Goal: Check status

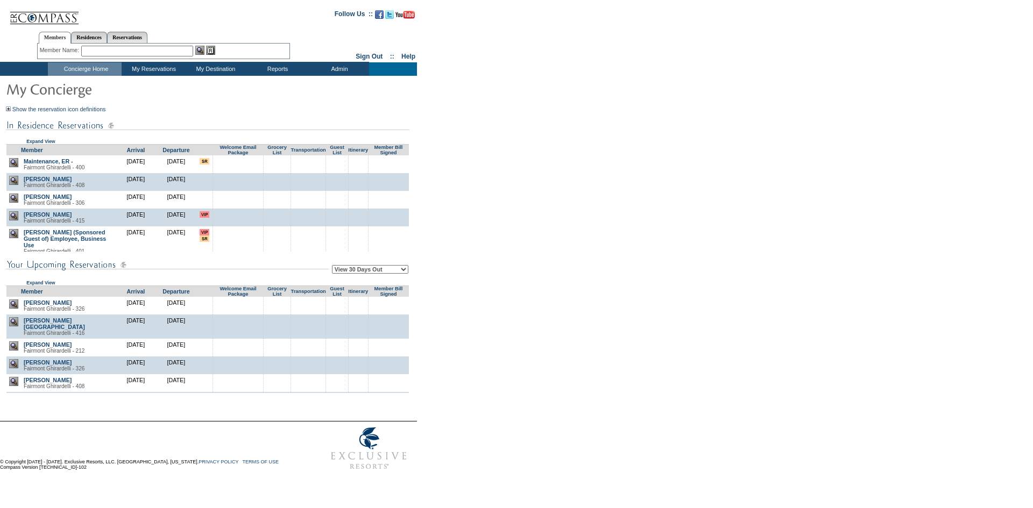
click at [364, 278] on td "View 30 Days Out View 60 Days Out View 90 Days Out Expand View" at bounding box center [207, 269] width 403 height 34
click at [377, 272] on select "View 30 Days Out View 60 Days Out View 90 Days Out" at bounding box center [370, 269] width 76 height 9
select select "90"
click at [334, 267] on select "View 30 Days Out View 60 Days Out View 90 Days Out" at bounding box center [370, 269] width 76 height 9
click at [542, 286] on form "Follow Us ::" at bounding box center [514, 239] width 1029 height 473
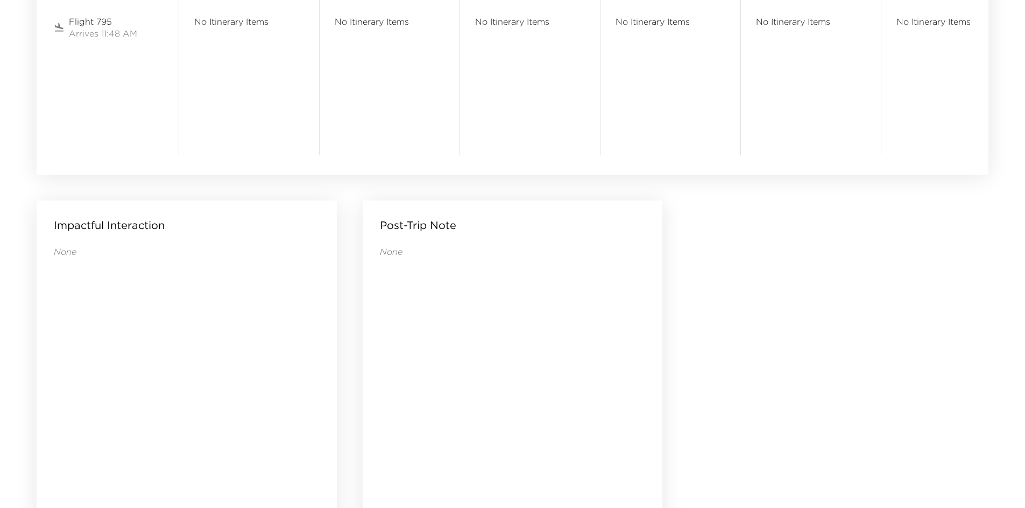
scroll to position [1036, 0]
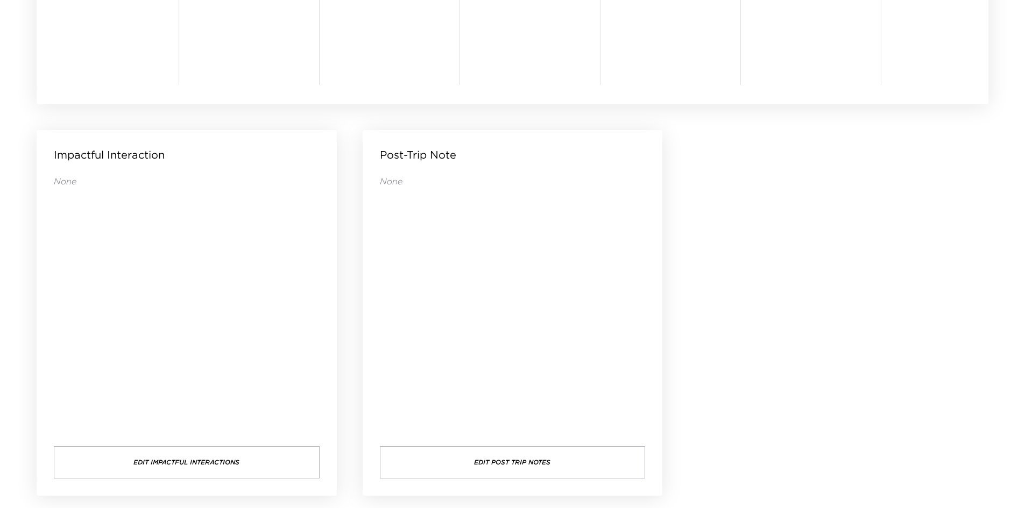
drag, startPoint x: 828, startPoint y: 253, endPoint x: 799, endPoint y: 239, distance: 32.2
drag, startPoint x: 802, startPoint y: 199, endPoint x: 789, endPoint y: 188, distance: 16.5
drag, startPoint x: 788, startPoint y: 185, endPoint x: 775, endPoint y: 181, distance: 13.4
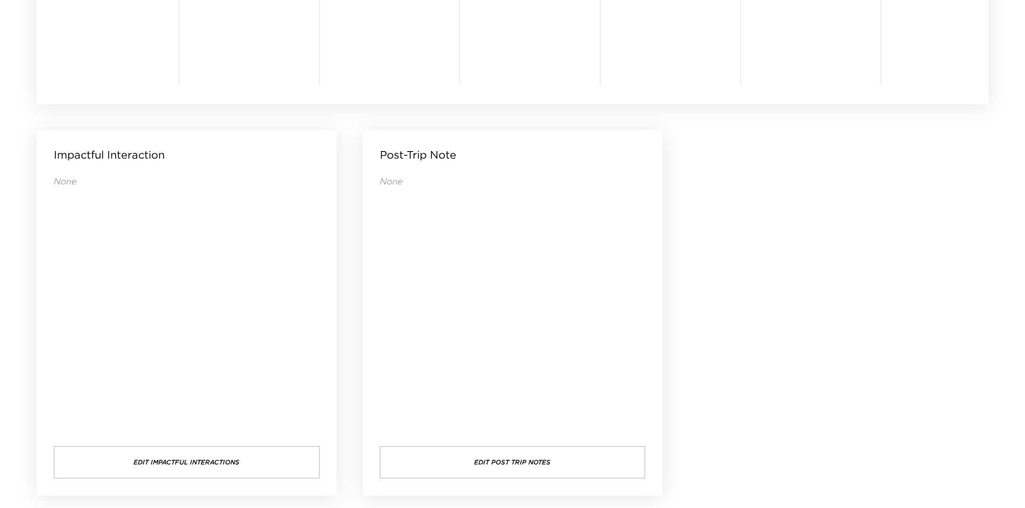
drag, startPoint x: 794, startPoint y: 174, endPoint x: 783, endPoint y: 168, distance: 12.8
drag, startPoint x: 780, startPoint y: 167, endPoint x: 763, endPoint y: 157, distance: 19.3
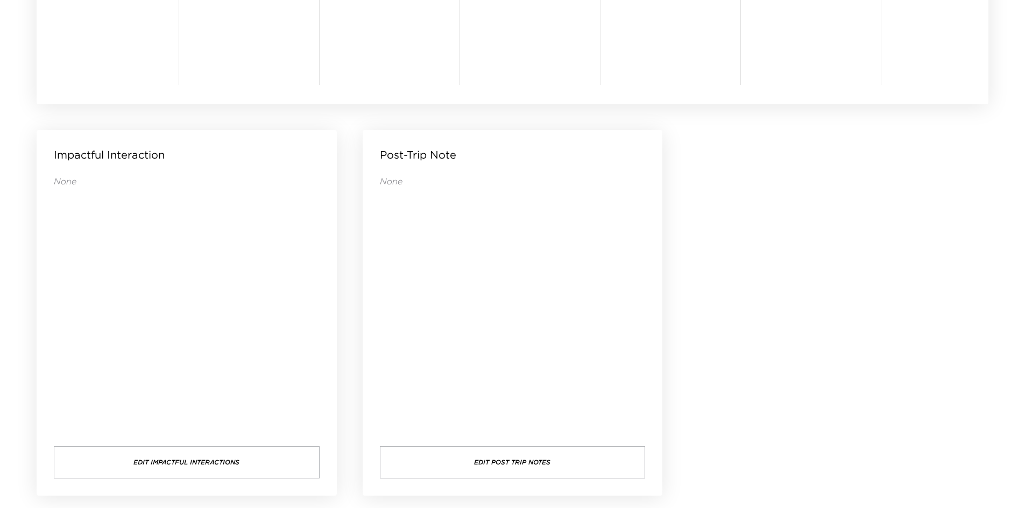
drag, startPoint x: 764, startPoint y: 190, endPoint x: 762, endPoint y: 171, distance: 19.0
drag, startPoint x: 766, startPoint y: 167, endPoint x: 759, endPoint y: 164, distance: 7.5
drag, startPoint x: 766, startPoint y: 161, endPoint x: 756, endPoint y: 161, distance: 9.1
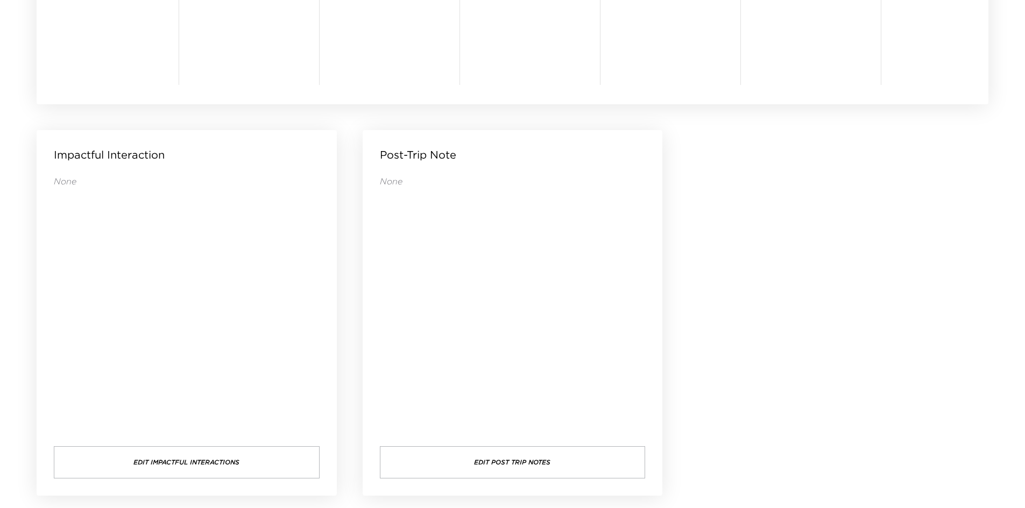
drag, startPoint x: 740, startPoint y: 161, endPoint x: 739, endPoint y: 150, distance: 11.9
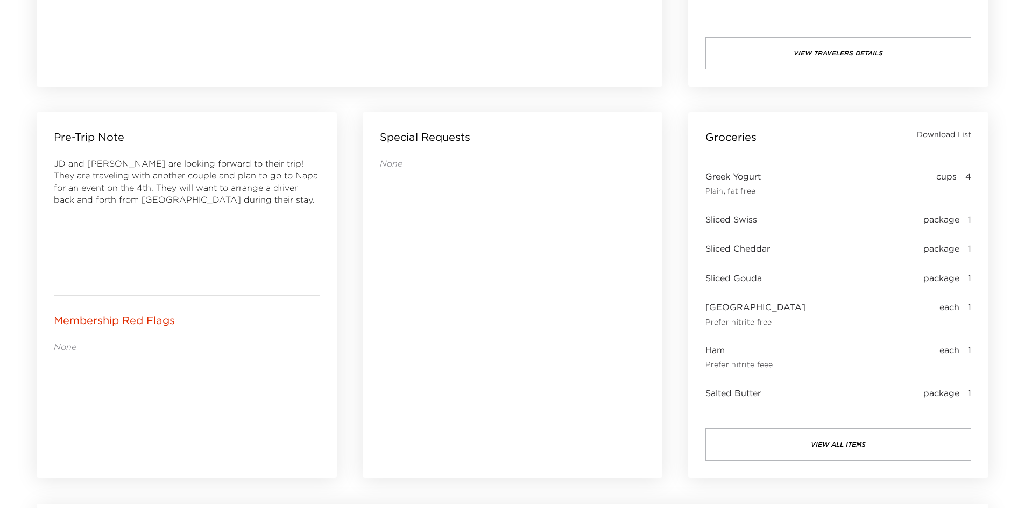
scroll to position [391, 0]
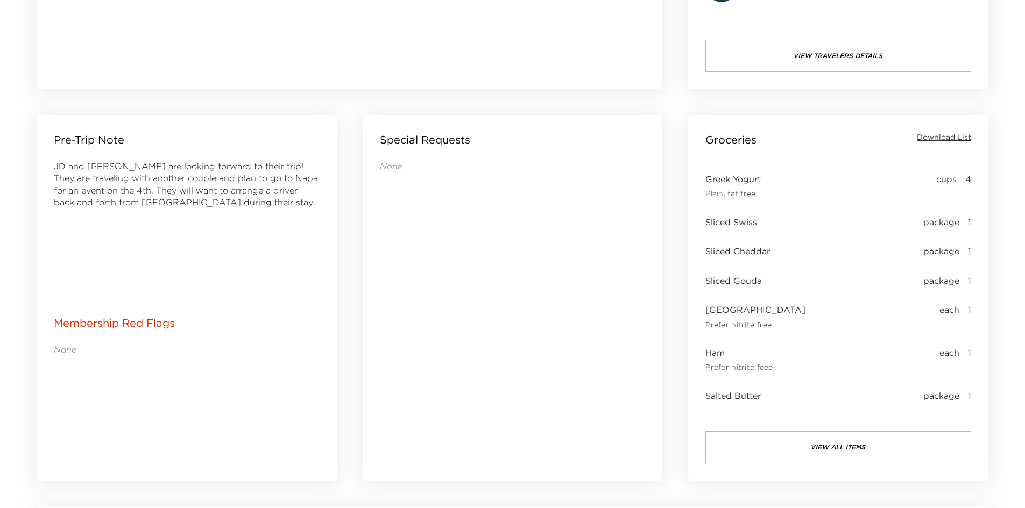
drag, startPoint x: 410, startPoint y: 201, endPoint x: 404, endPoint y: 200, distance: 5.9
click at [404, 200] on div "None" at bounding box center [513, 305] width 266 height 290
click at [814, 445] on button "view all items" at bounding box center [838, 447] width 266 height 32
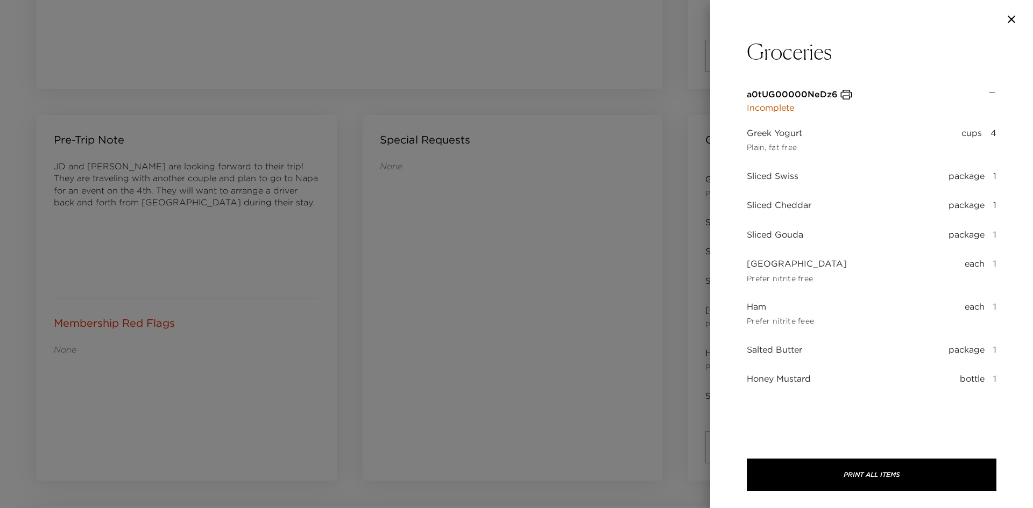
click at [464, 313] on div at bounding box center [516, 254] width 1033 height 508
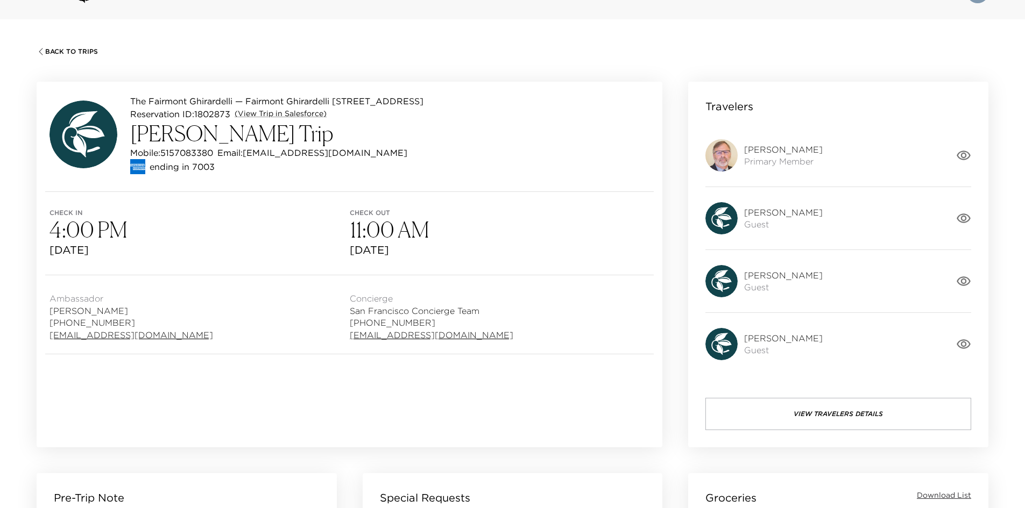
scroll to position [0, 0]
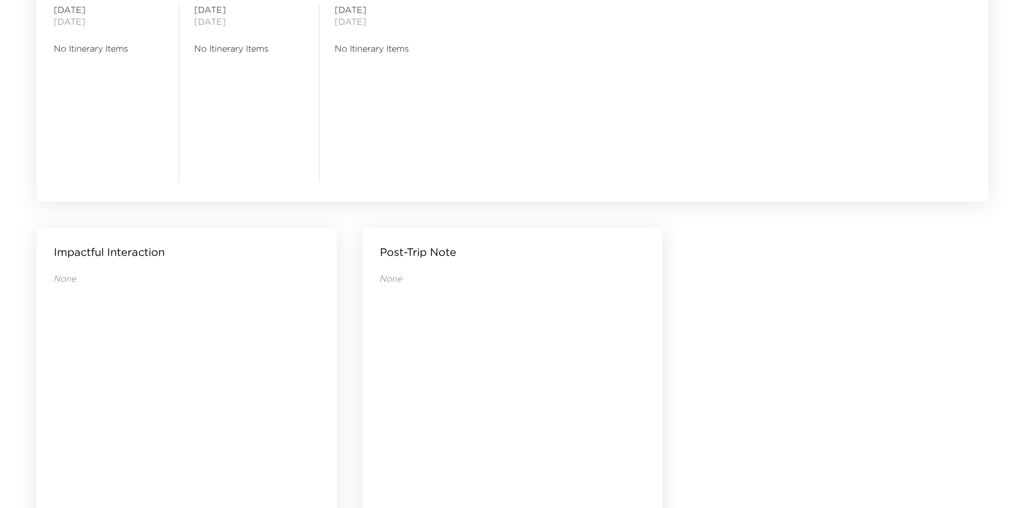
scroll to position [1036, 0]
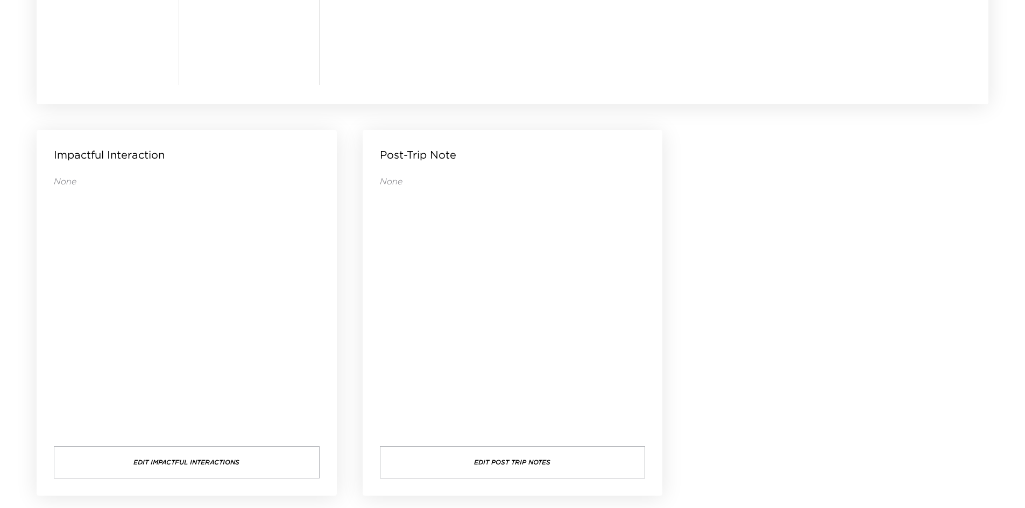
drag, startPoint x: 738, startPoint y: 268, endPoint x: 708, endPoint y: 259, distance: 31.3
drag, startPoint x: 818, startPoint y: 292, endPoint x: 773, endPoint y: 288, distance: 44.8
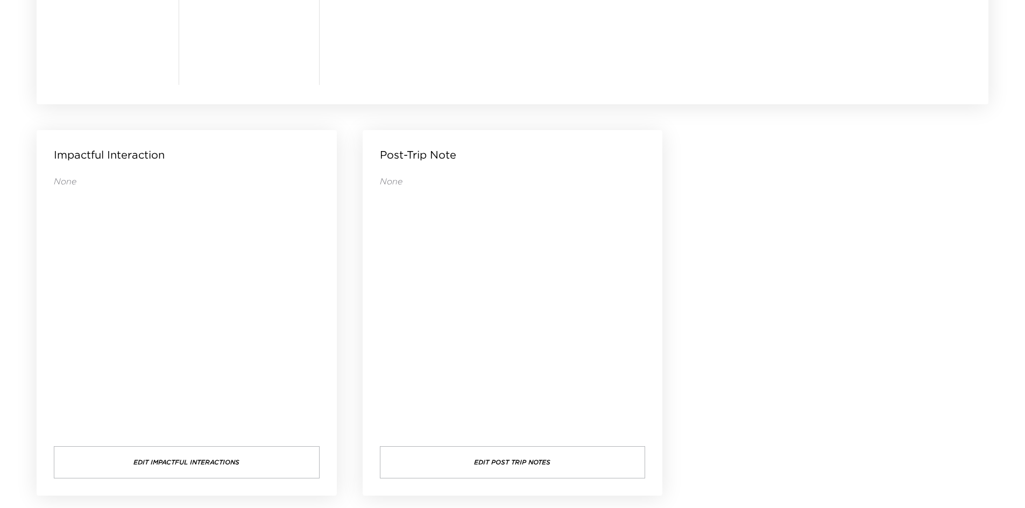
drag, startPoint x: 760, startPoint y: 289, endPoint x: 753, endPoint y: 292, distance: 7.8
drag, startPoint x: 753, startPoint y: 292, endPoint x: 747, endPoint y: 293, distance: 5.6
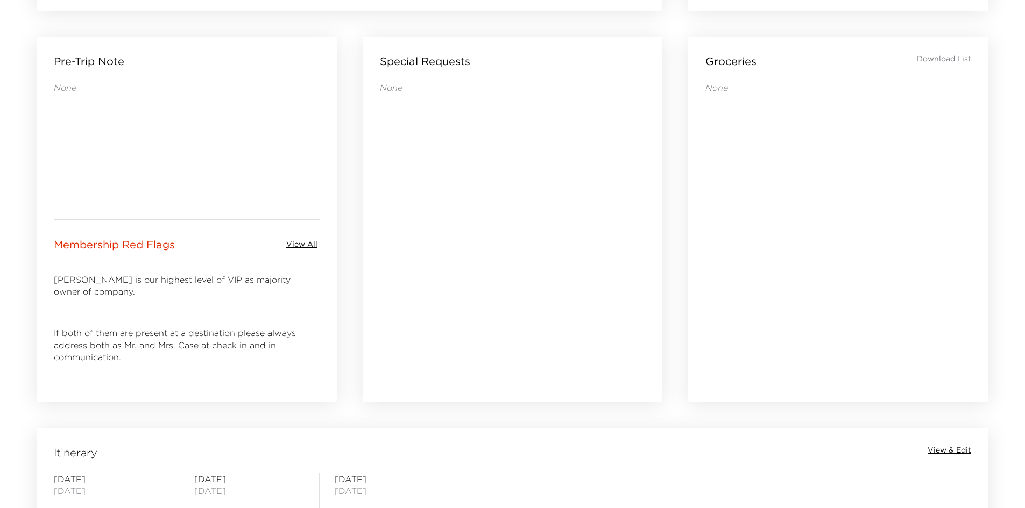
scroll to position [444, 0]
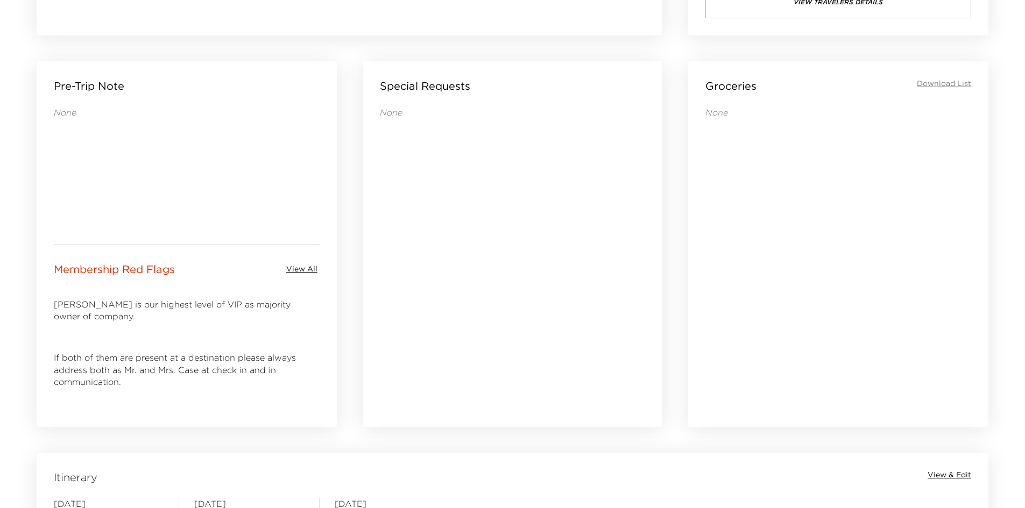
drag, startPoint x: 436, startPoint y: 350, endPoint x: 389, endPoint y: 350, distance: 46.8
click at [388, 350] on div "None" at bounding box center [513, 252] width 266 height 290
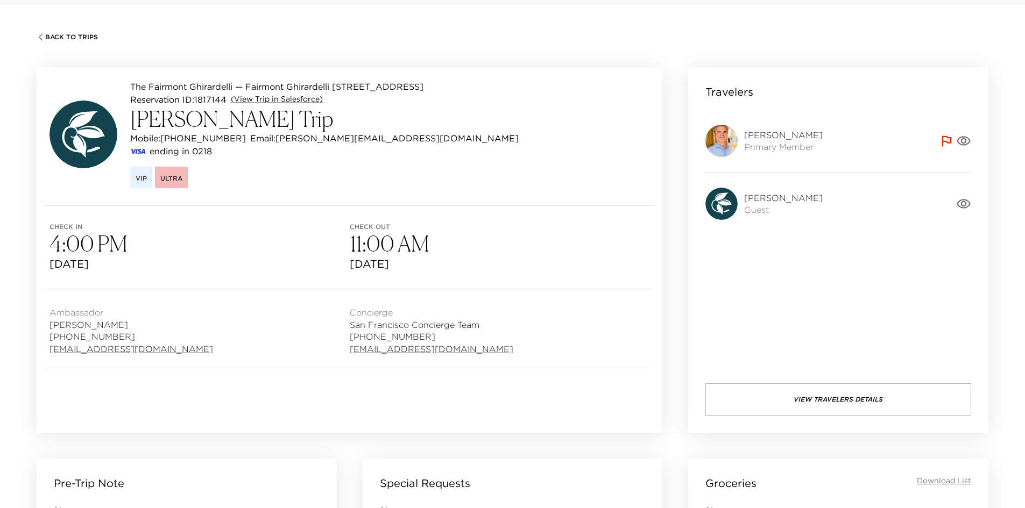
scroll to position [0, 0]
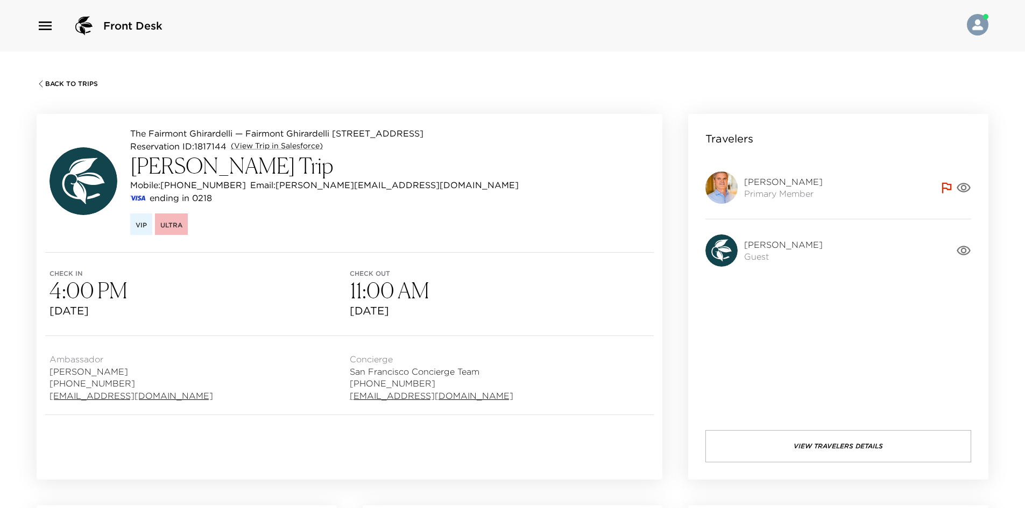
click at [817, 445] on button "View Travelers Details" at bounding box center [838, 446] width 266 height 32
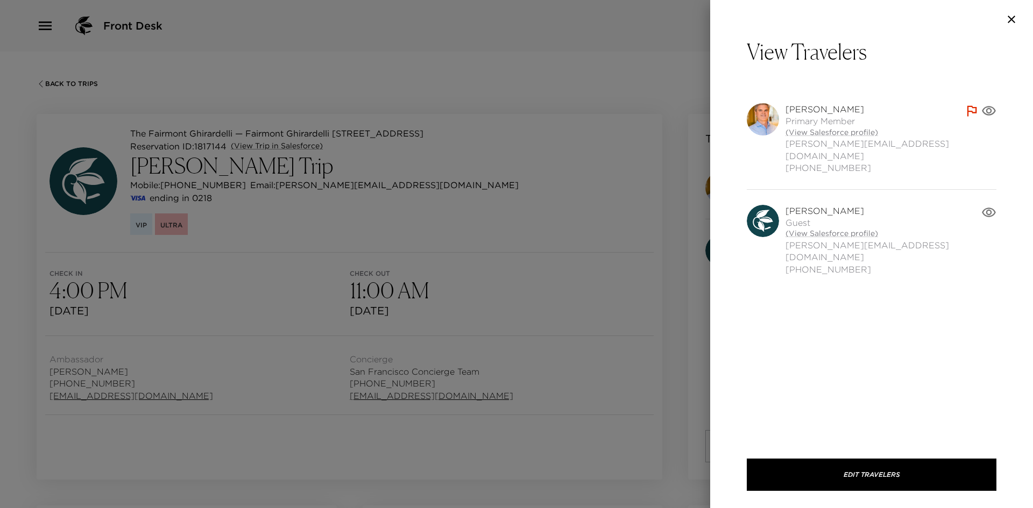
click at [657, 350] on div at bounding box center [516, 254] width 1033 height 508
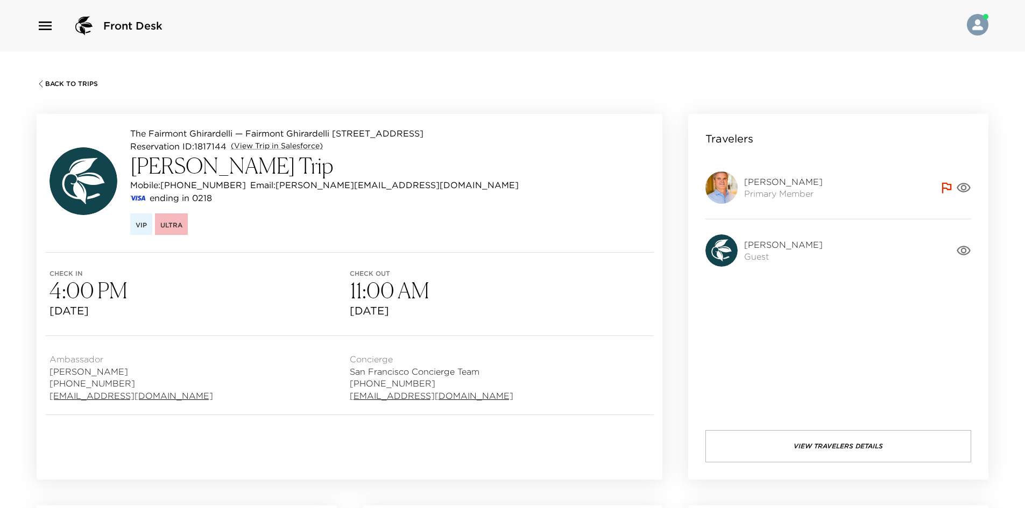
drag, startPoint x: 651, startPoint y: 350, endPoint x: 762, endPoint y: 412, distance: 126.9
click at [796, 443] on button "View Travelers Details" at bounding box center [838, 446] width 266 height 32
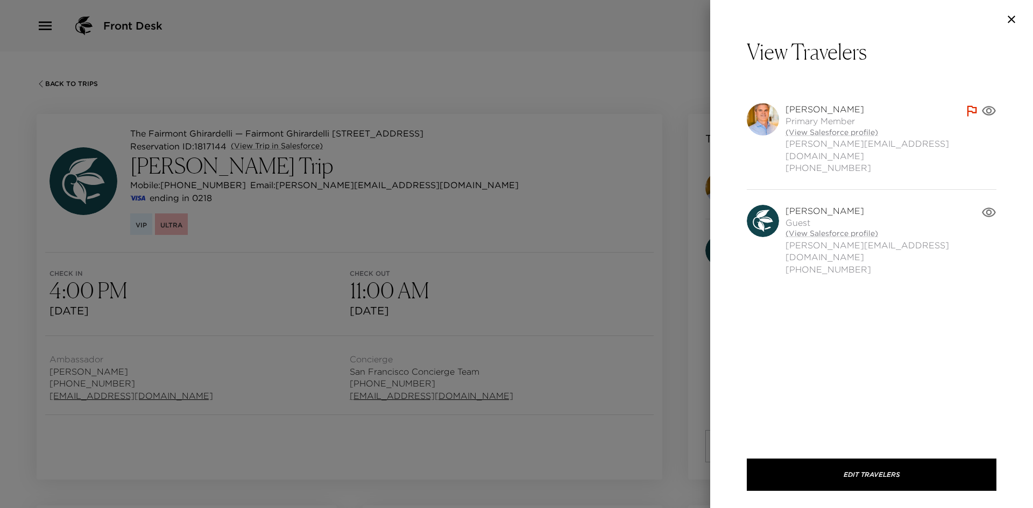
click at [663, 303] on div at bounding box center [516, 254] width 1033 height 508
